Goal: Find contact information: Find contact information

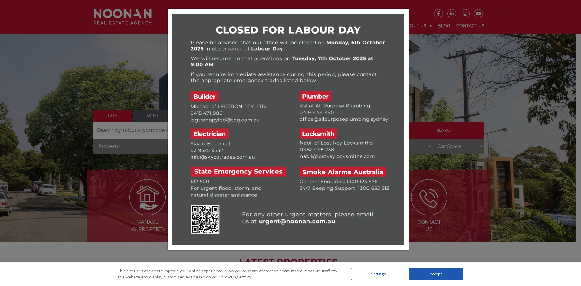
click at [441, 95] on div at bounding box center [290, 143] width 581 height 286
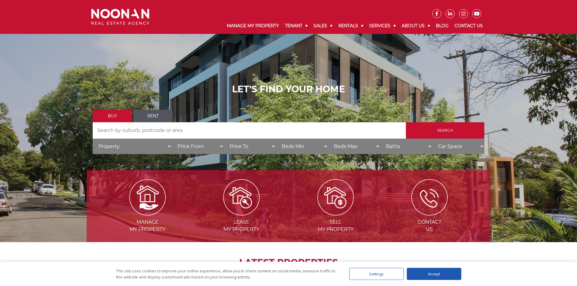
click at [467, 27] on link "Contact Us" at bounding box center [468, 26] width 34 height 16
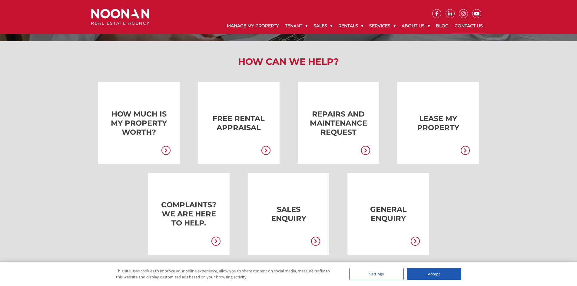
scroll to position [91, 0]
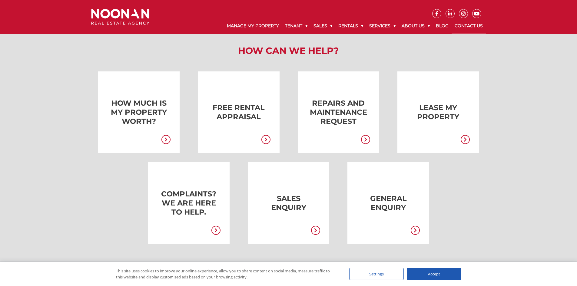
click at [410, 233] on link at bounding box center [413, 231] width 12 height 11
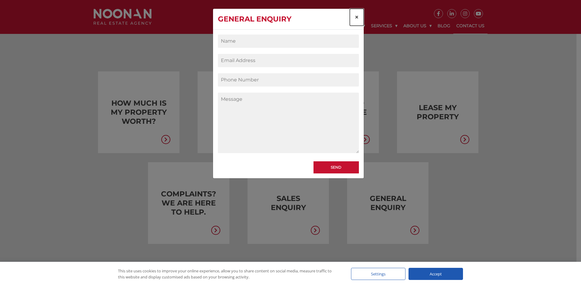
click at [361, 16] on button "×" at bounding box center [357, 17] width 14 height 17
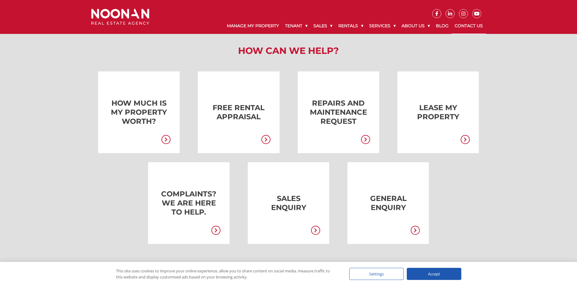
click at [313, 231] on icon at bounding box center [315, 230] width 9 height 9
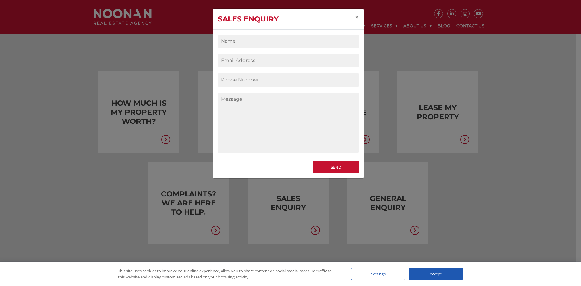
click at [514, 197] on div "Sales Enquiry × Send" at bounding box center [290, 143] width 581 height 286
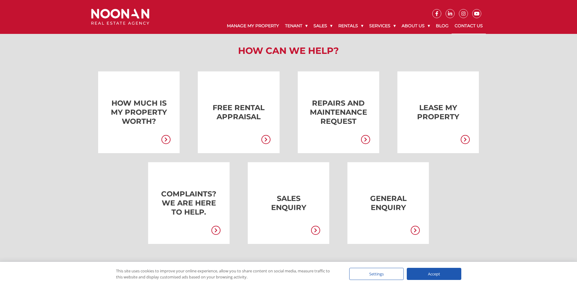
click at [214, 231] on icon at bounding box center [215, 230] width 9 height 9
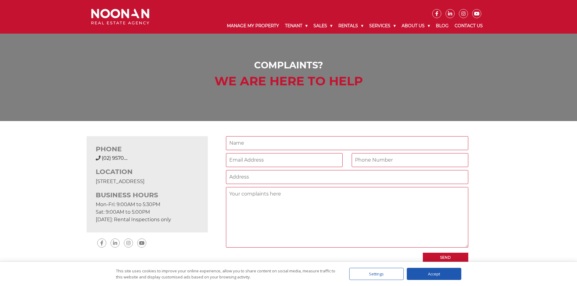
click at [218, 208] on div "PHONE (02) 9570 9999 (02) 9570.... LOCATION 31 Morts Road Mortdale NSW 2223 BUS…" at bounding box center [289, 199] width 404 height 126
click at [539, 155] on div "PHONE (02) 9570 9999 (02) 9570.... LOCATION 31 Morts Road Mortdale NSW 2223 BUS…" at bounding box center [288, 199] width 577 height 157
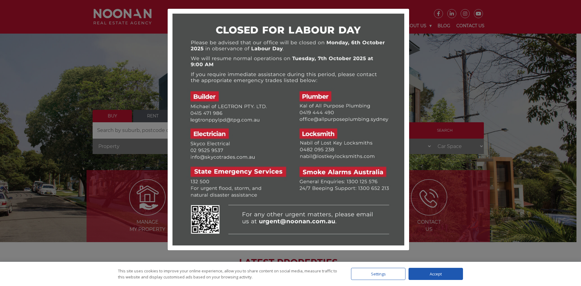
click at [443, 117] on div at bounding box center [290, 143] width 581 height 286
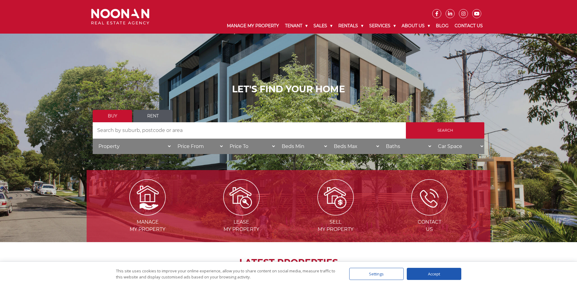
click at [152, 131] on input "Search by Address" at bounding box center [249, 130] width 313 height 16
click at [145, 106] on div "LET'S FIND YOUR HOME Buy Rent Search Search by Address House Category Property …" at bounding box center [288, 121] width 391 height 74
drag, startPoint x: 146, startPoint y: 108, endPoint x: 144, endPoint y: 111, distance: 3.4
click at [146, 109] on div "LET'S FIND YOUR HOME Buy Rent Search Search by Address House Category Property …" at bounding box center [288, 121] width 391 height 74
click at [144, 115] on link "Rent" at bounding box center [152, 116] width 39 height 12
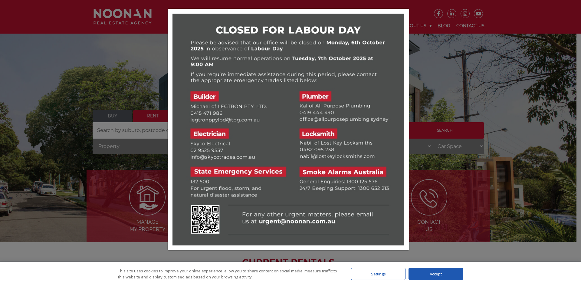
click at [462, 124] on div at bounding box center [290, 143] width 581 height 286
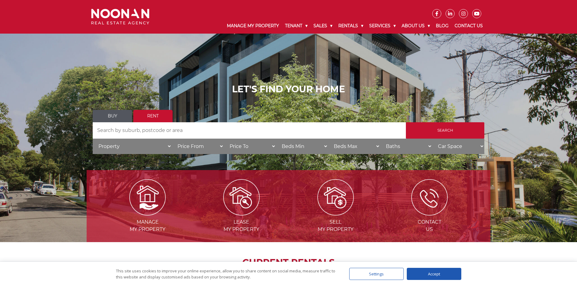
click at [257, 133] on input "Search by Address" at bounding box center [249, 130] width 313 height 16
click at [470, 26] on link "Contact Us" at bounding box center [468, 26] width 34 height 16
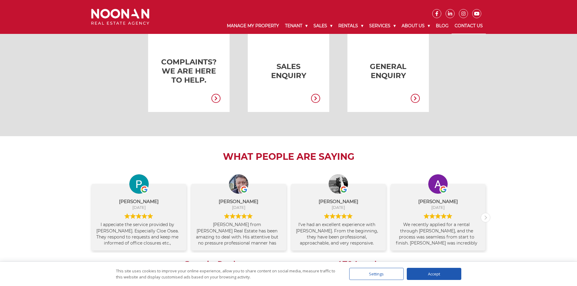
scroll to position [212, 0]
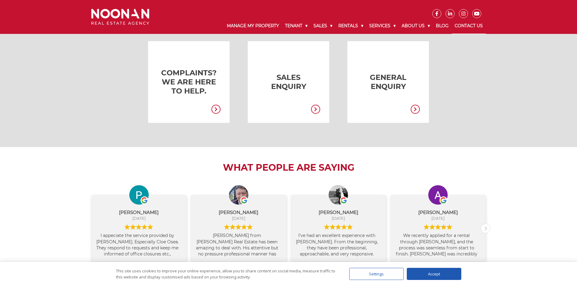
click at [371, 106] on link at bounding box center [378, 82] width 81 height 82
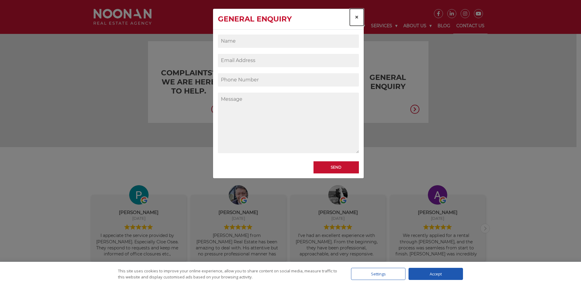
click at [356, 17] on span "×" at bounding box center [357, 17] width 4 height 9
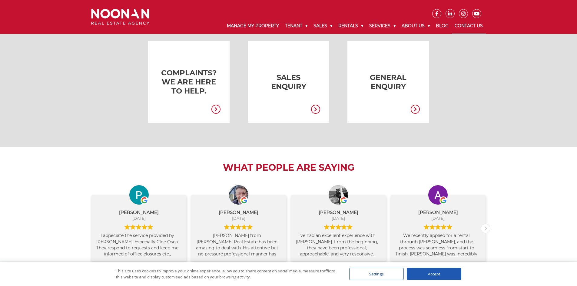
click at [325, 130] on ul "How much is my property worth? FREE RENTAL APPRAISAL Repairs and Maintenance Re…" at bounding box center [289, 41] width 404 height 182
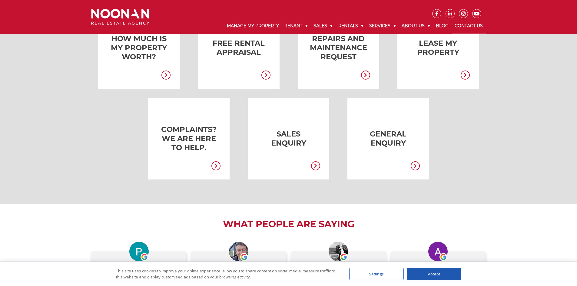
scroll to position [151, 0]
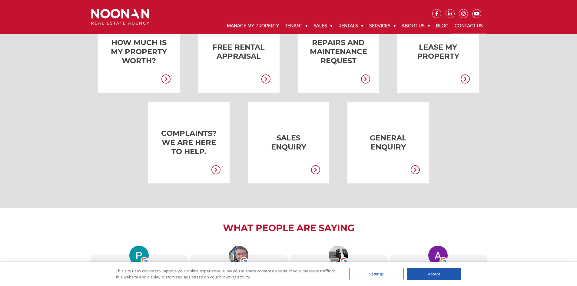
click at [201, 112] on link at bounding box center [179, 143] width 81 height 82
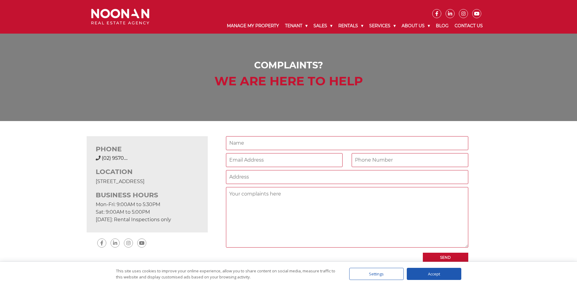
click at [227, 126] on div "PHONE [PHONE_NUMBER] (02) 9570.... LOCATION [STREET_ADDRESS] BUSINESS HOURS Mon…" at bounding box center [289, 199] width 404 height 157
click at [118, 161] on div "[PHONE_NUMBER] (02) 9570...." at bounding box center [147, 158] width 103 height 7
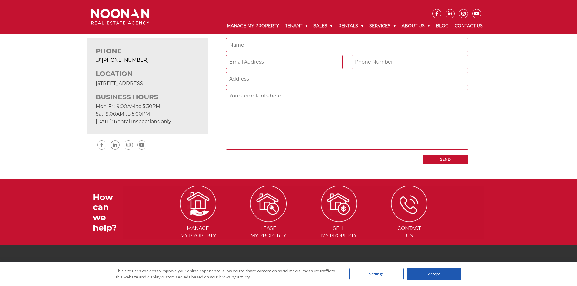
scroll to position [148, 0]
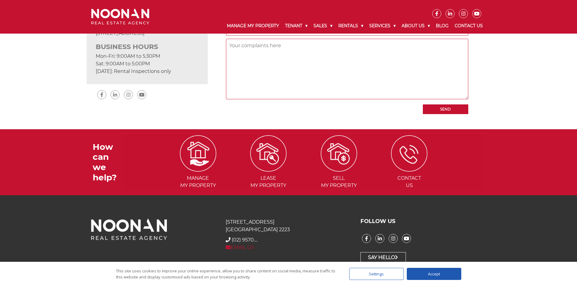
click at [242, 248] on link "EMAIL US" at bounding box center [240, 248] width 28 height 6
click at [489, 35] on div "PHONE [PHONE_NUMBER] (02) 9570.... LOCATION [STREET_ADDRESS] BUSINESS HOURS Mon…" at bounding box center [289, 51] width 404 height 126
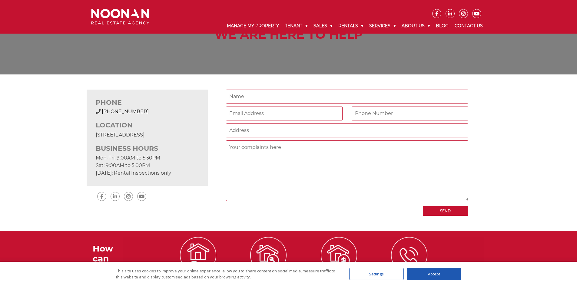
scroll to position [58, 0]
